Goal: Complete application form

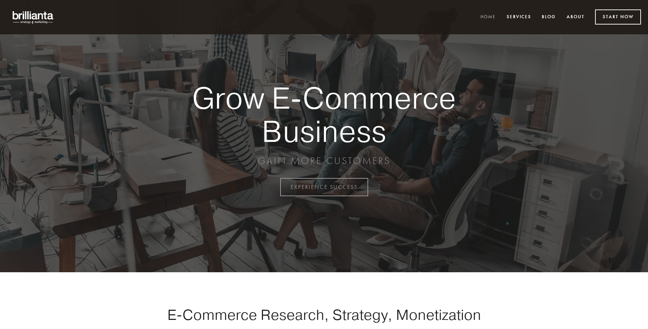
scroll to position [1837, 0]
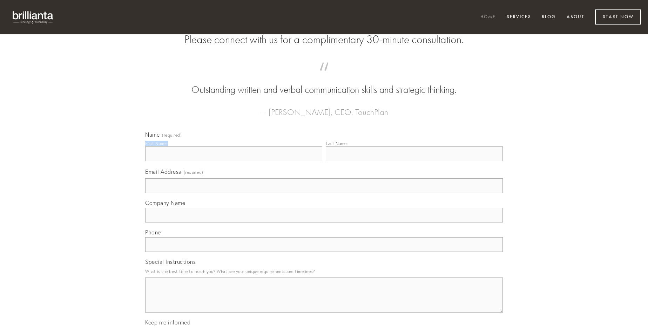
type input "[PERSON_NAME]"
click at [414, 161] on input "Last Name" at bounding box center [414, 153] width 177 height 15
type input "[PERSON_NAME]"
click at [324, 193] on input "Email Address (required)" at bounding box center [323, 185] width 357 height 15
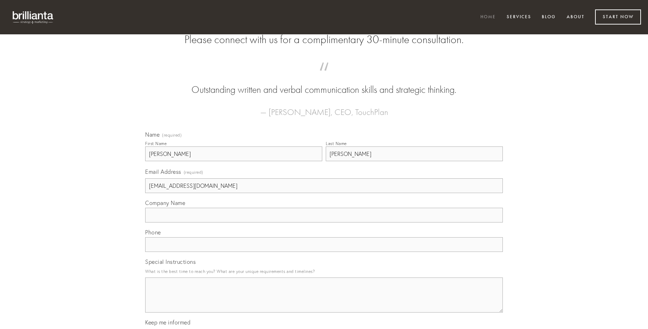
type input "[EMAIL_ADDRESS][DOMAIN_NAME]"
click at [324, 223] on input "Company Name" at bounding box center [323, 215] width 357 height 15
type input "vespillo"
click at [324, 252] on input "text" at bounding box center [323, 244] width 357 height 15
click at [324, 301] on textarea "Special Instructions" at bounding box center [323, 295] width 357 height 35
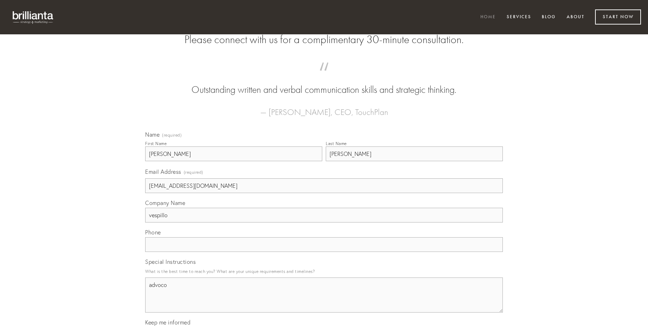
type textarea "advoco"
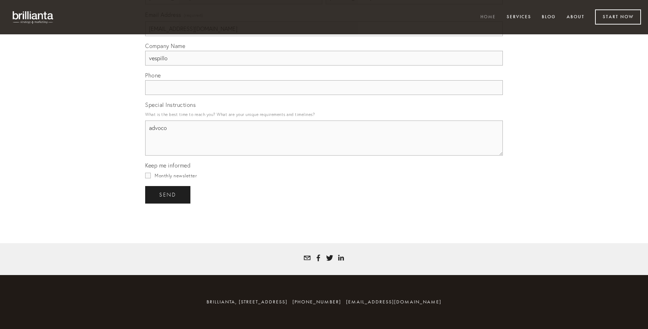
click at [168, 195] on span "send" at bounding box center [167, 195] width 17 height 6
